Goal: Transaction & Acquisition: Purchase product/service

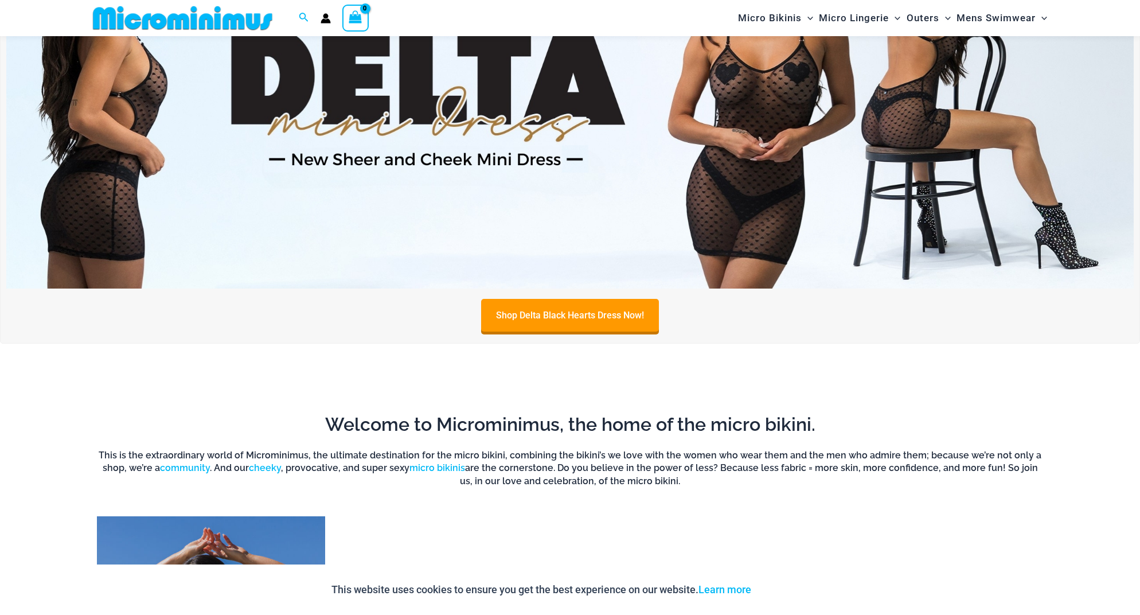
scroll to position [609, 0]
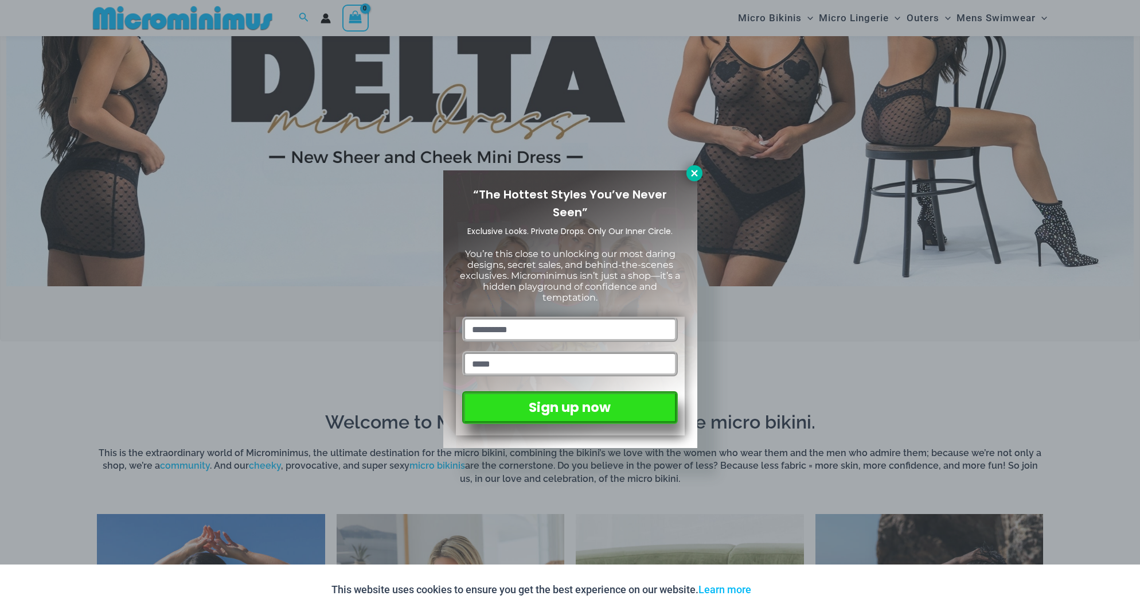
click at [693, 172] on icon at bounding box center [694, 173] width 6 height 6
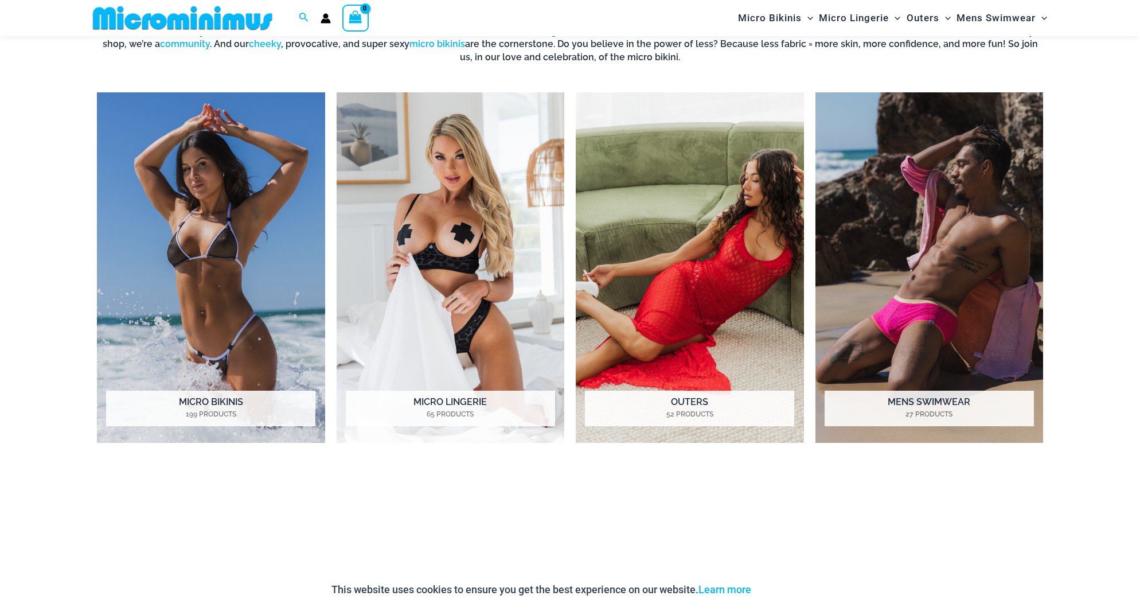
scroll to position [1033, 0]
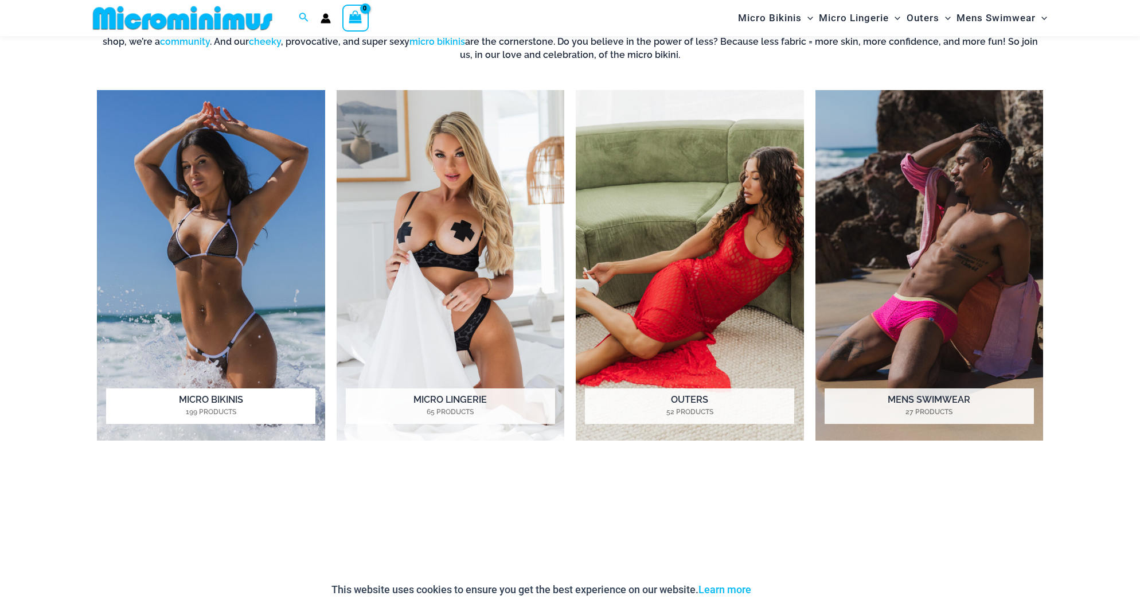
click at [247, 253] on img "Visit product category Micro Bikinis" at bounding box center [211, 265] width 228 height 350
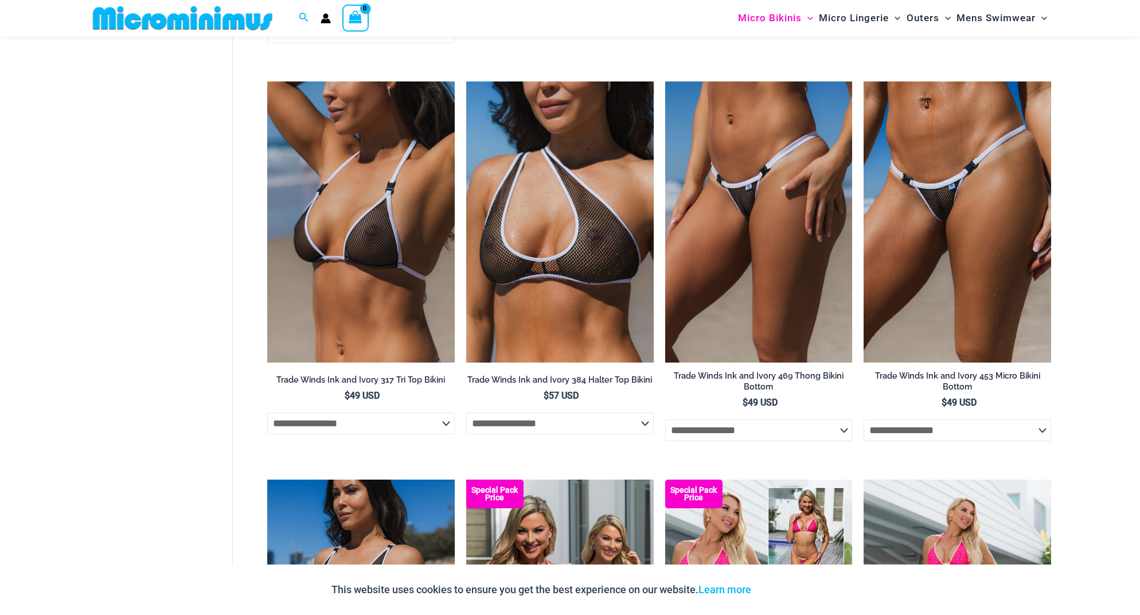
scroll to position [1860, 0]
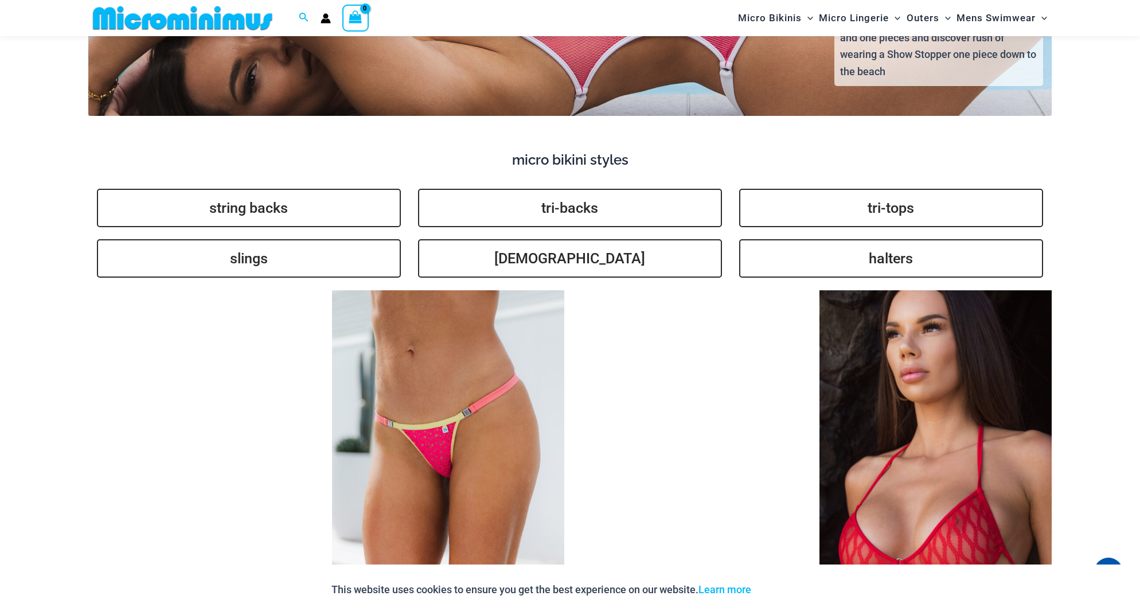
scroll to position [2845, 0]
